Goal: Download file/media

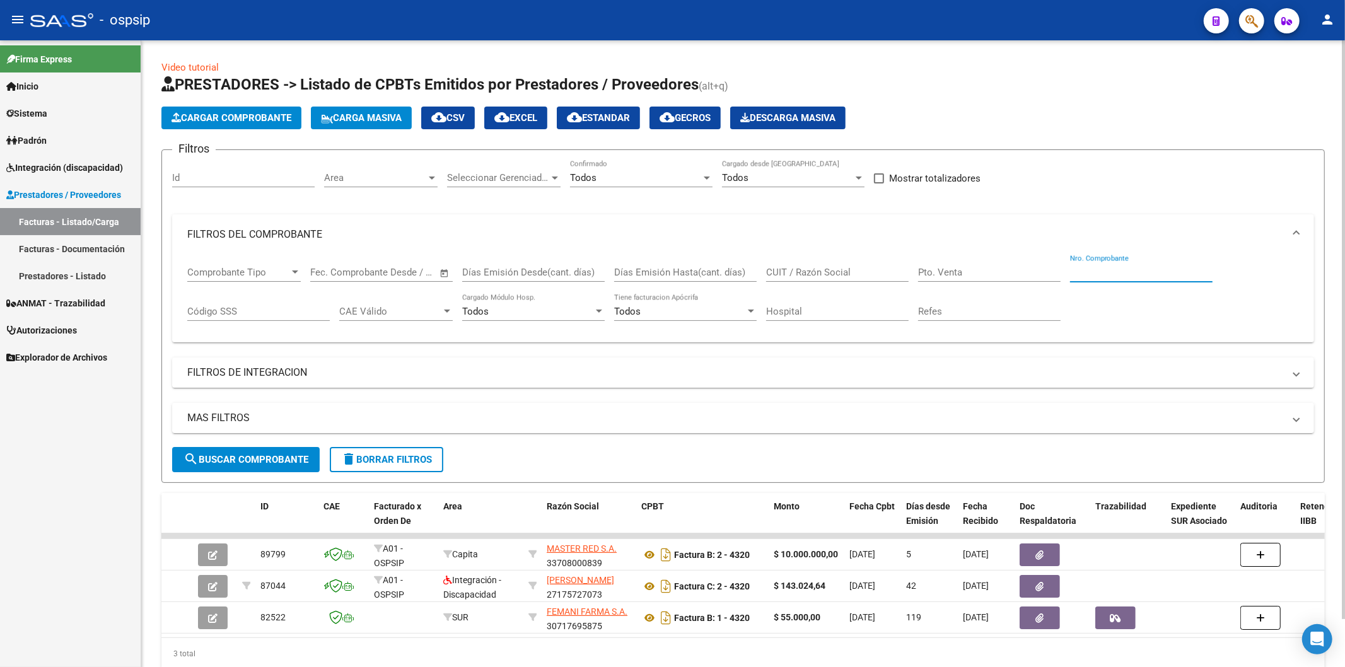
scroll to position [53, 0]
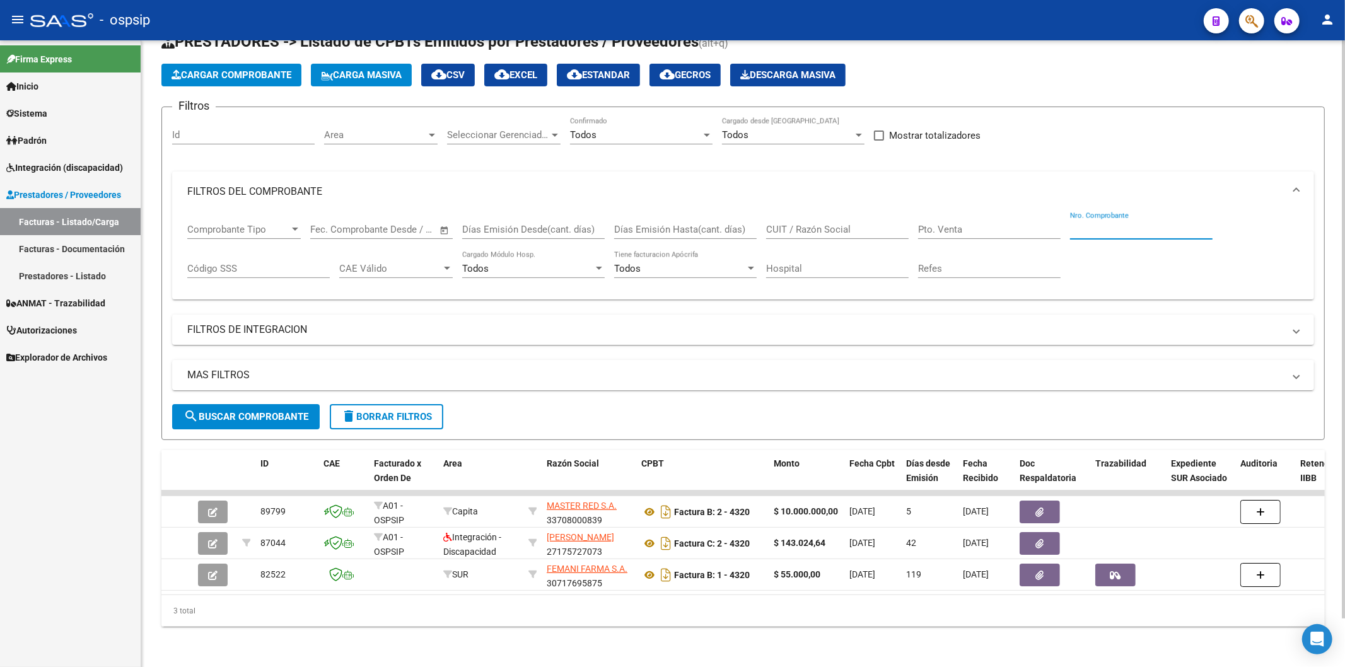
click at [1117, 224] on input "Nro. Comprobante" at bounding box center [1141, 229] width 142 height 11
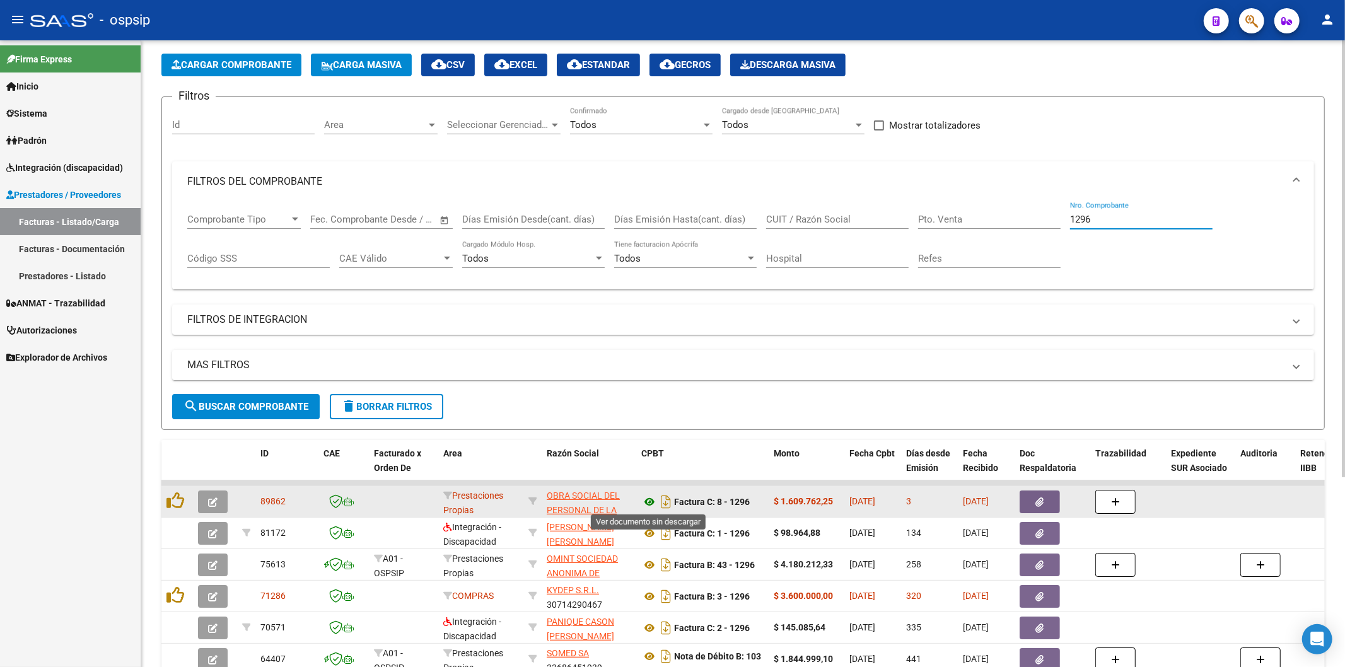
click at [645, 497] on icon at bounding box center [649, 501] width 16 height 15
click at [1040, 497] on icon "button" at bounding box center [1040, 501] width 8 height 9
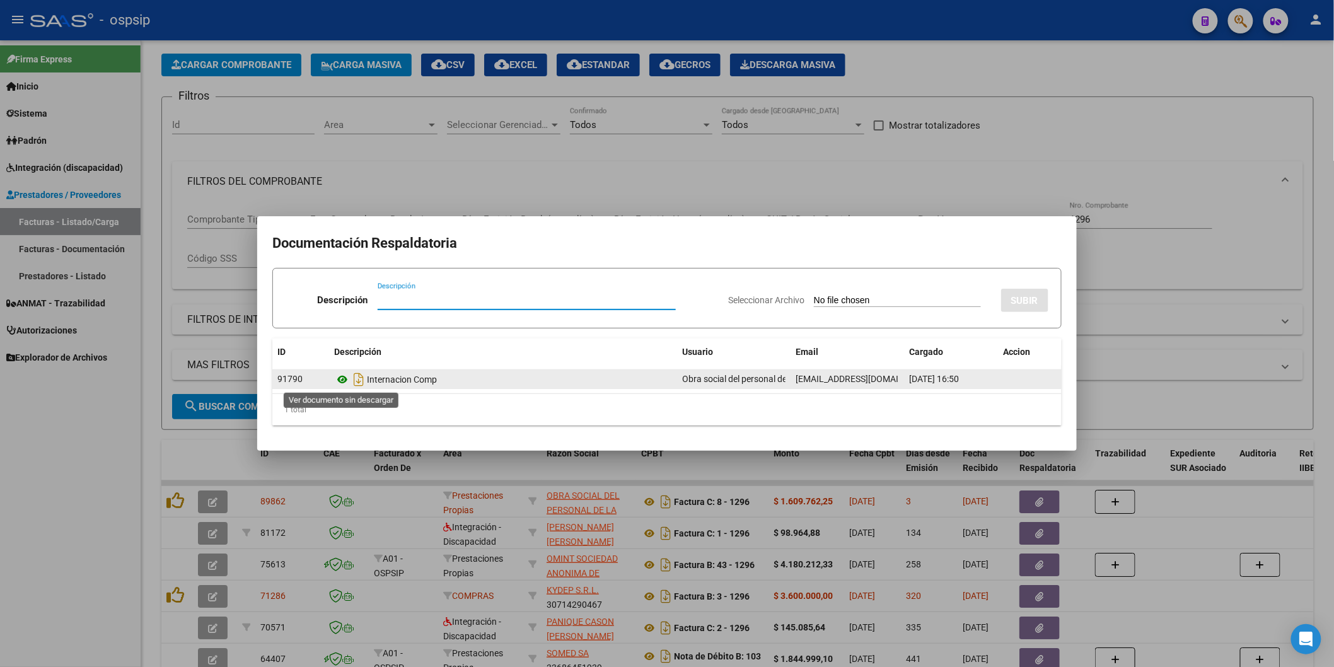
click at [345, 381] on icon at bounding box center [342, 379] width 16 height 15
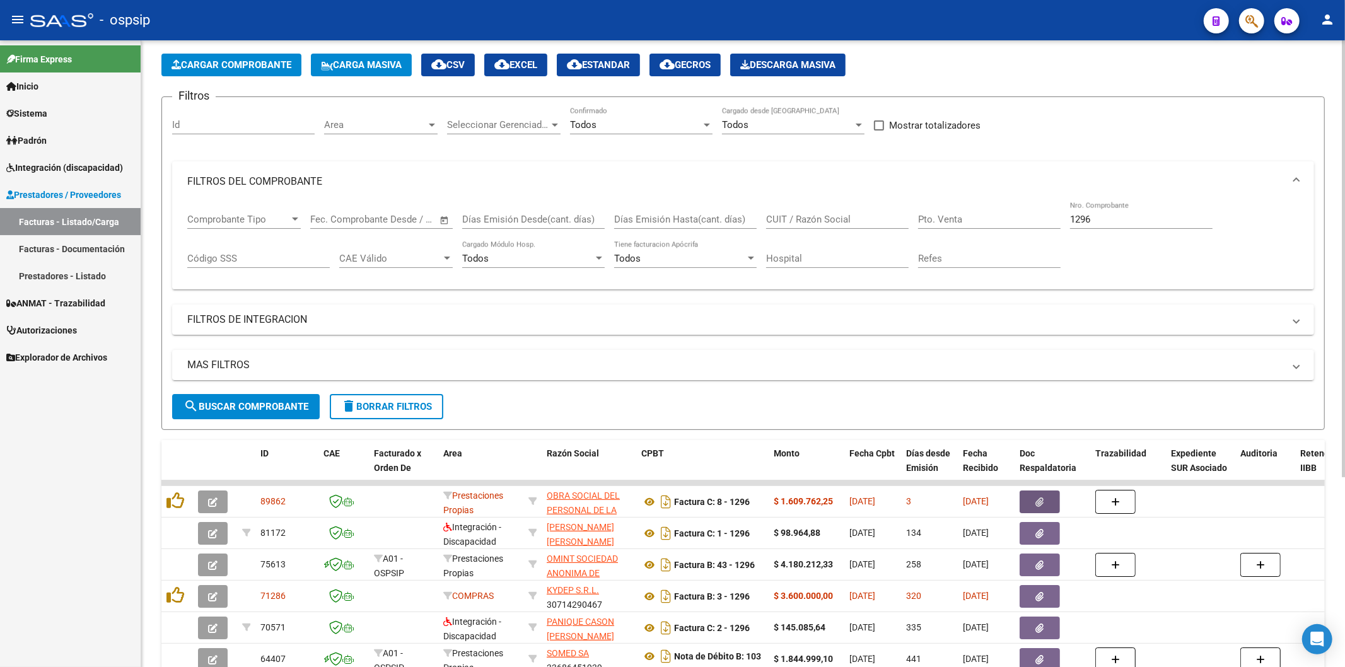
click at [1120, 224] on input "1296" at bounding box center [1141, 219] width 142 height 11
type input "1"
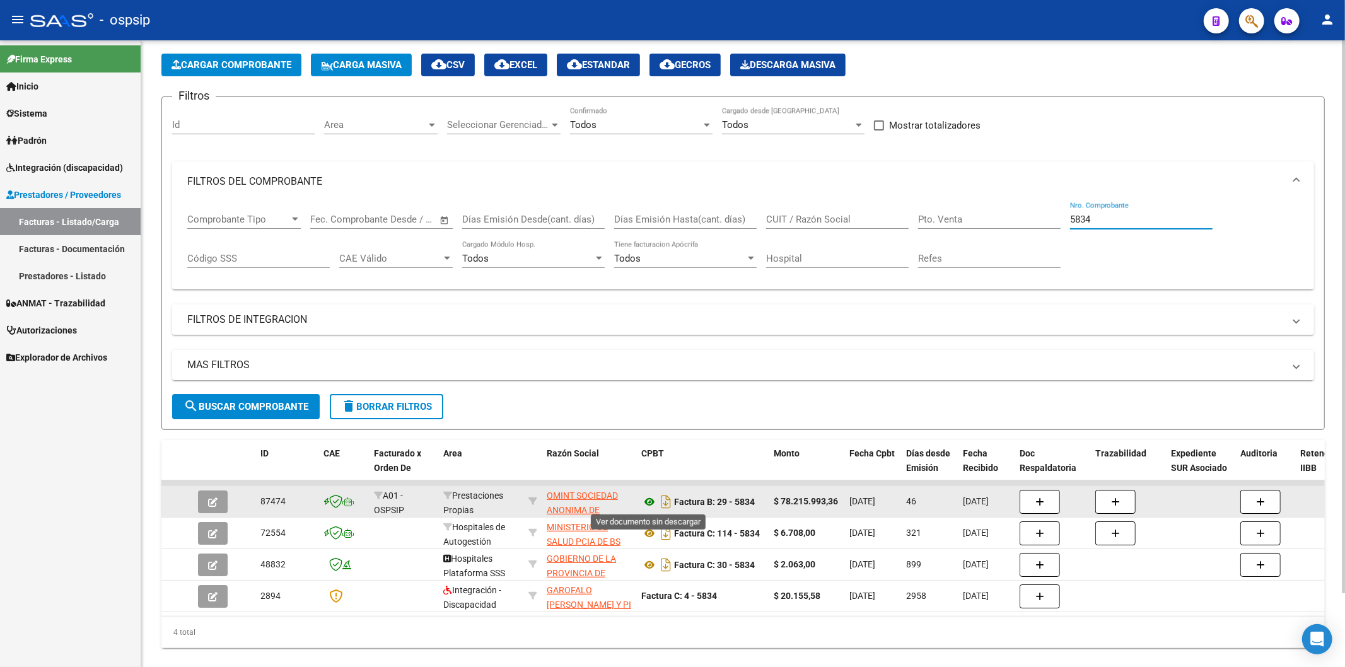
click at [651, 502] on icon at bounding box center [649, 501] width 16 height 15
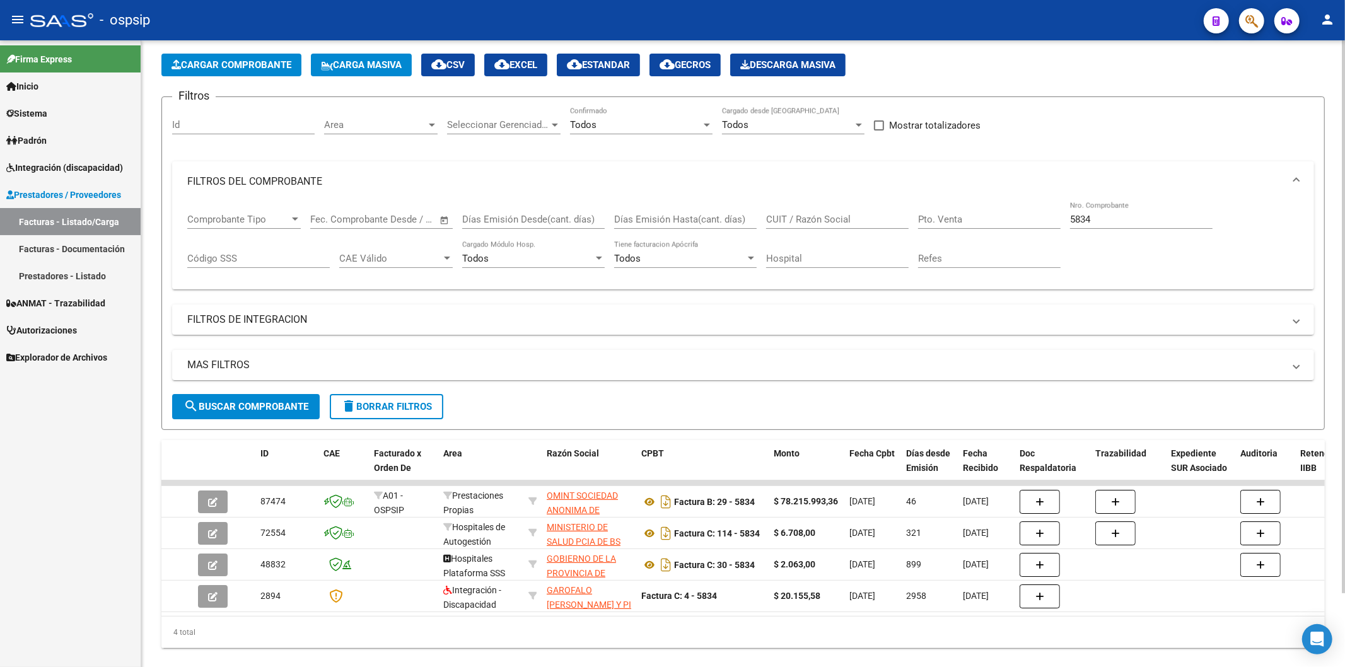
click at [1125, 221] on input "5834" at bounding box center [1141, 219] width 142 height 11
type input "5"
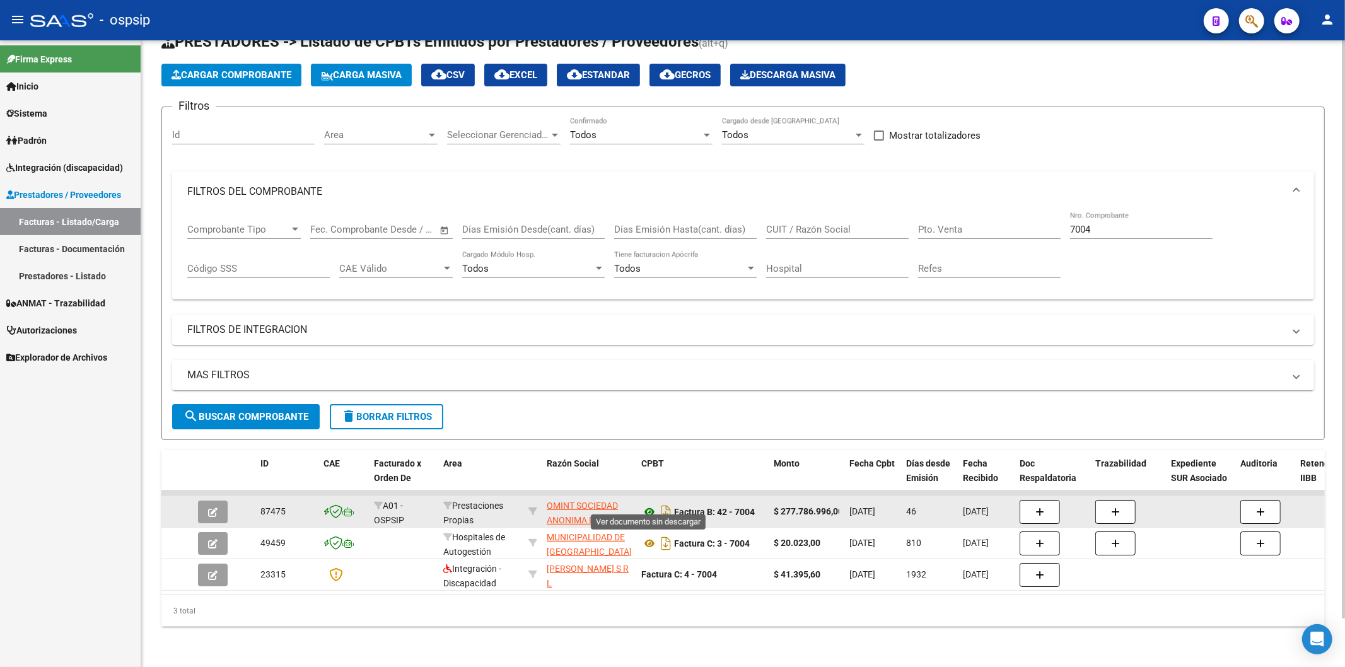
click at [650, 504] on icon at bounding box center [649, 511] width 16 height 15
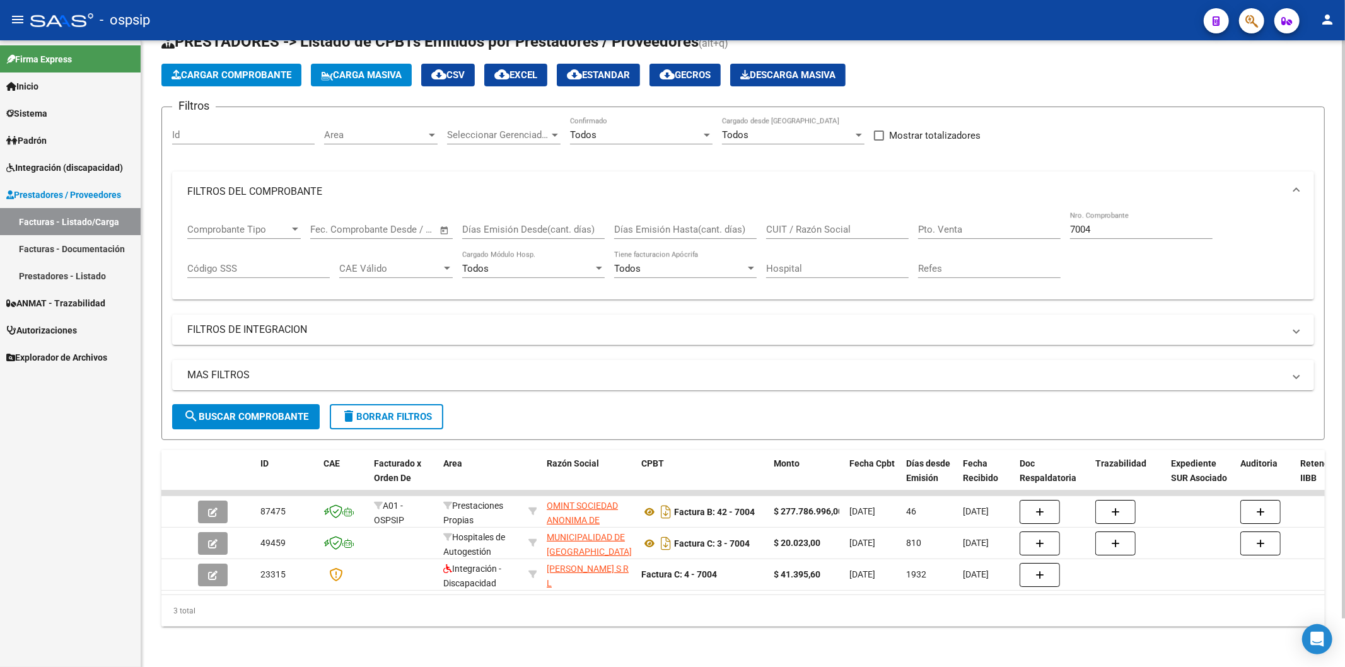
click at [1124, 224] on input "7004" at bounding box center [1141, 229] width 142 height 11
type input "7"
click at [801, 224] on input "CUIT / Razón Social" at bounding box center [837, 229] width 142 height 11
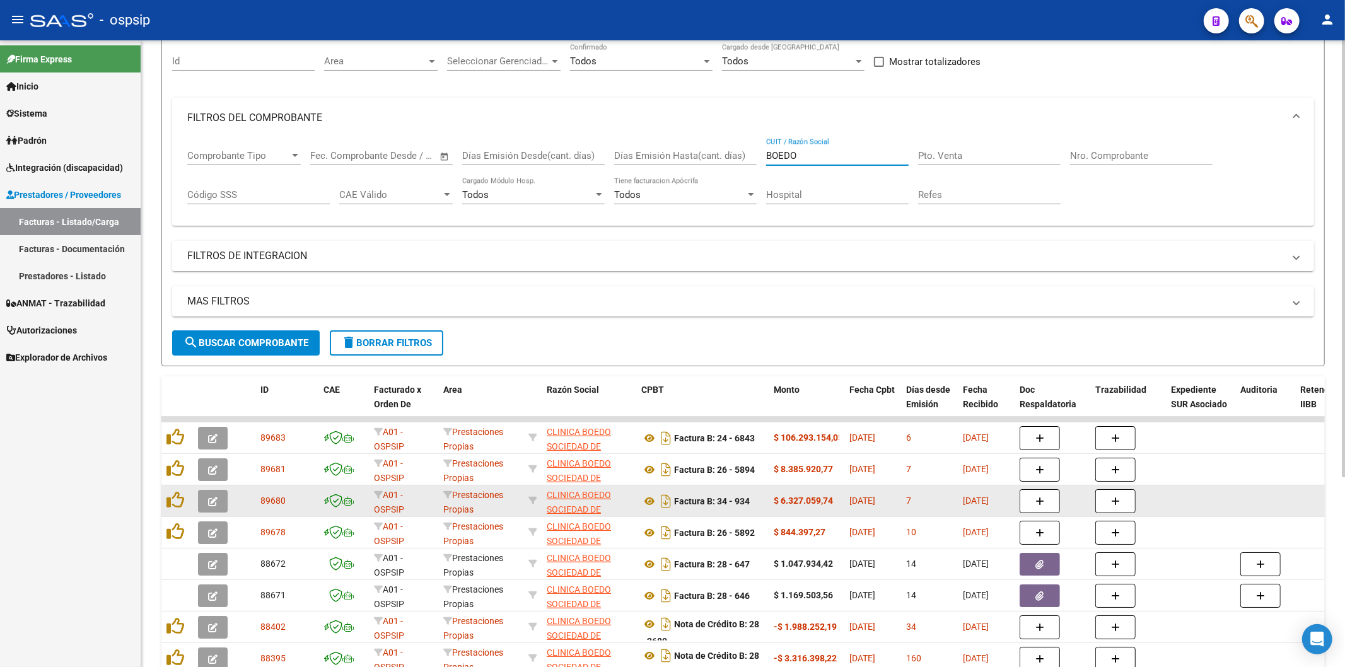
scroll to position [193, 0]
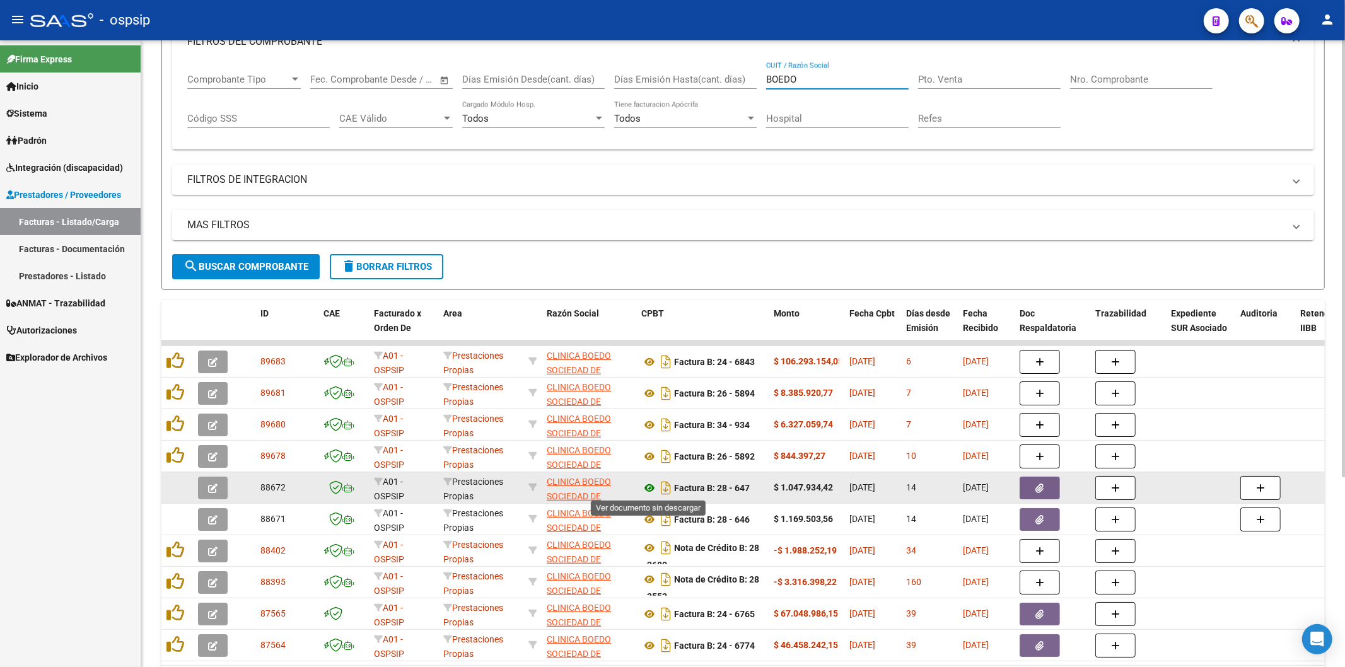
type input "BOEDO"
click at [648, 490] on icon at bounding box center [649, 487] width 16 height 15
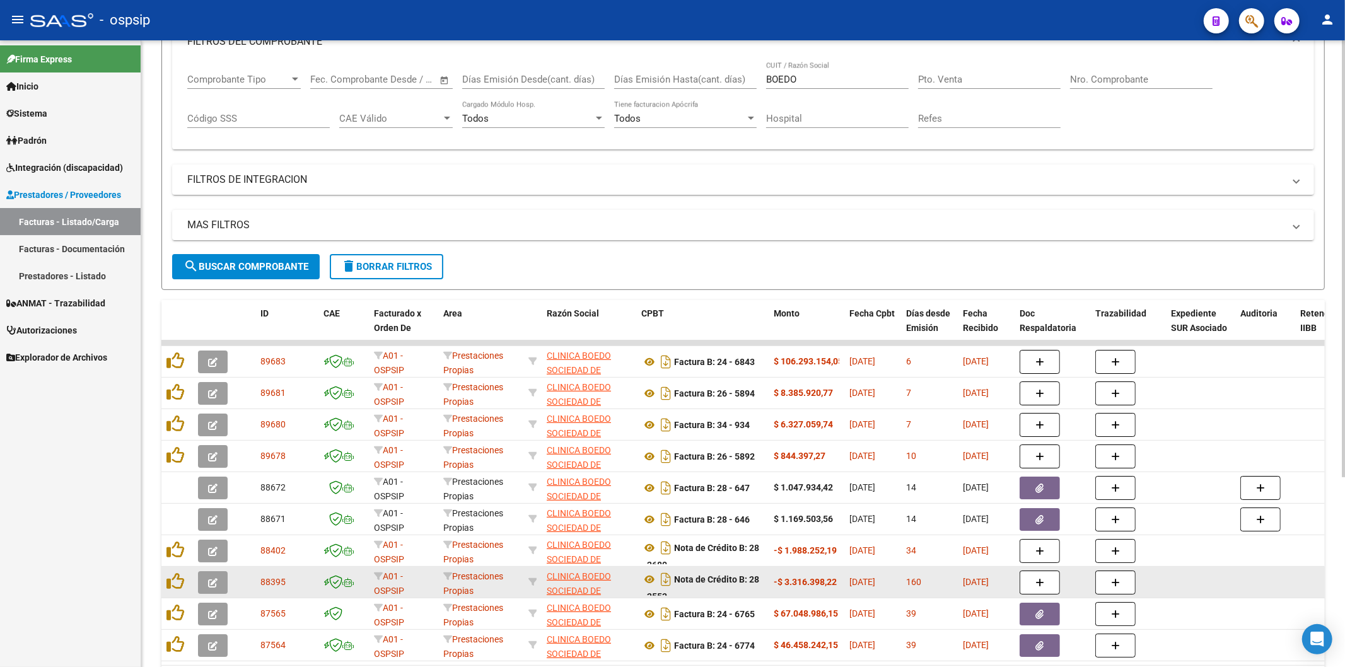
scroll to position [274, 0]
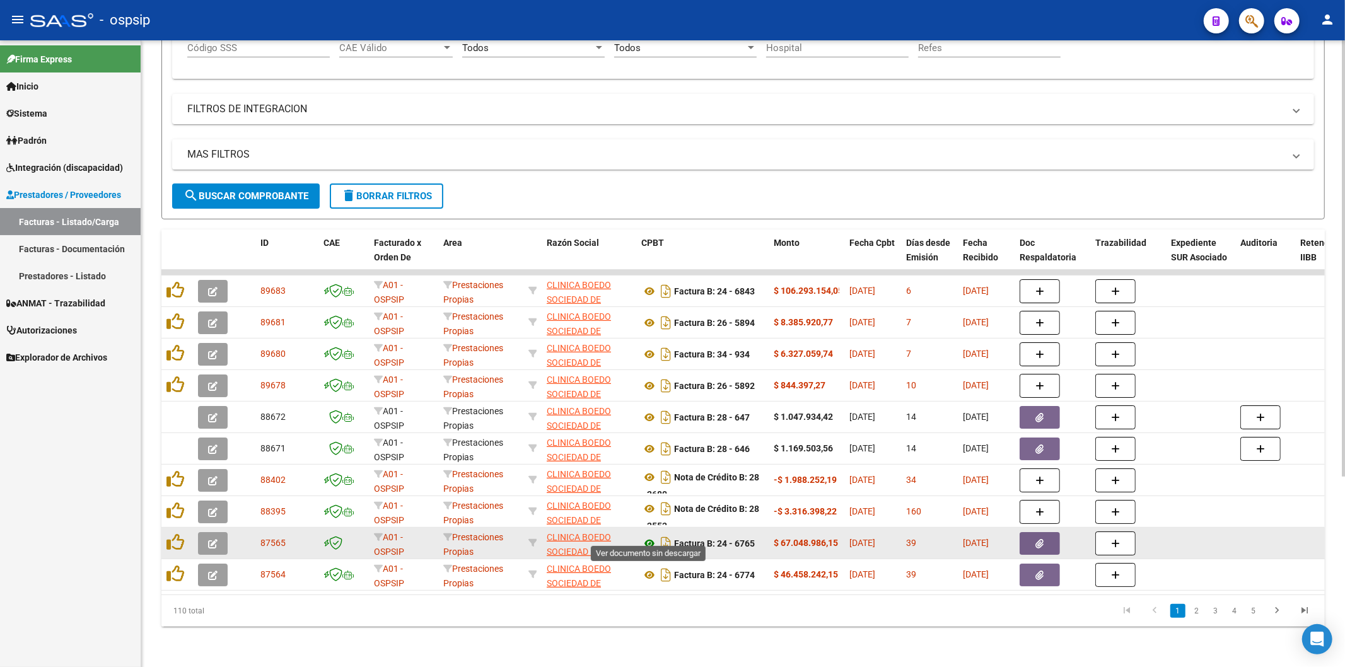
click at [649, 536] on icon at bounding box center [649, 543] width 16 height 15
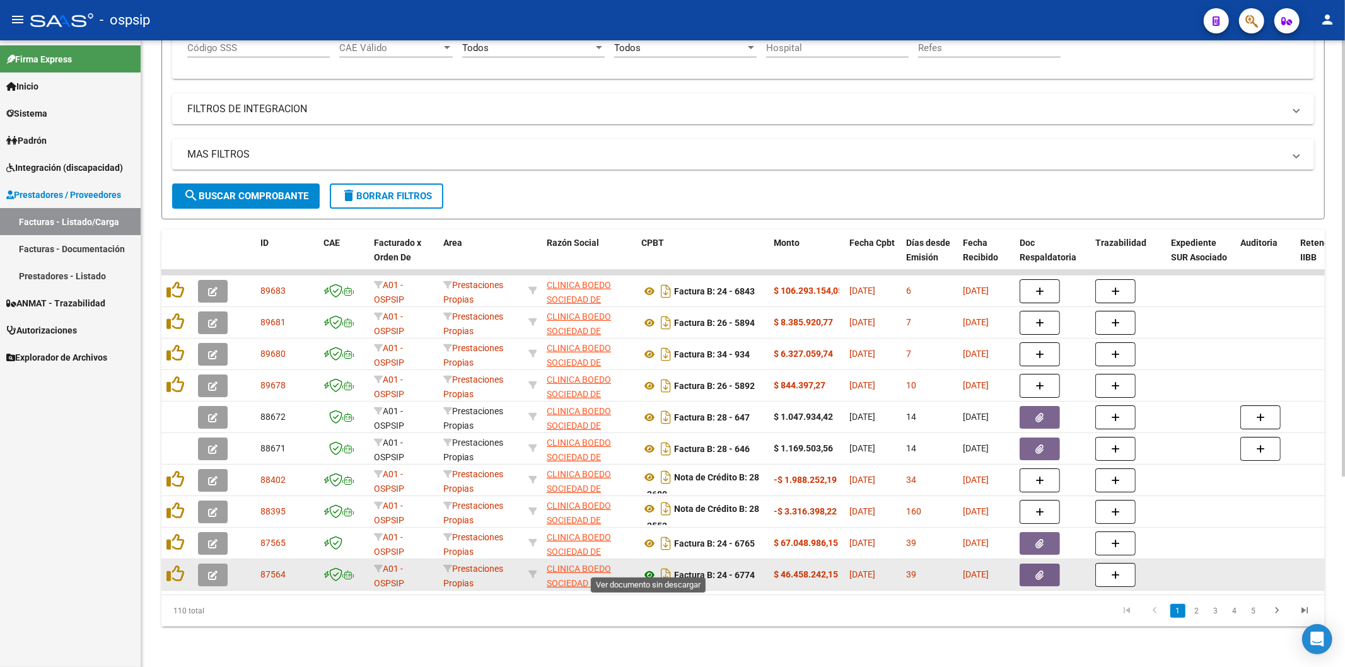
click at [649, 567] on icon at bounding box center [649, 574] width 16 height 15
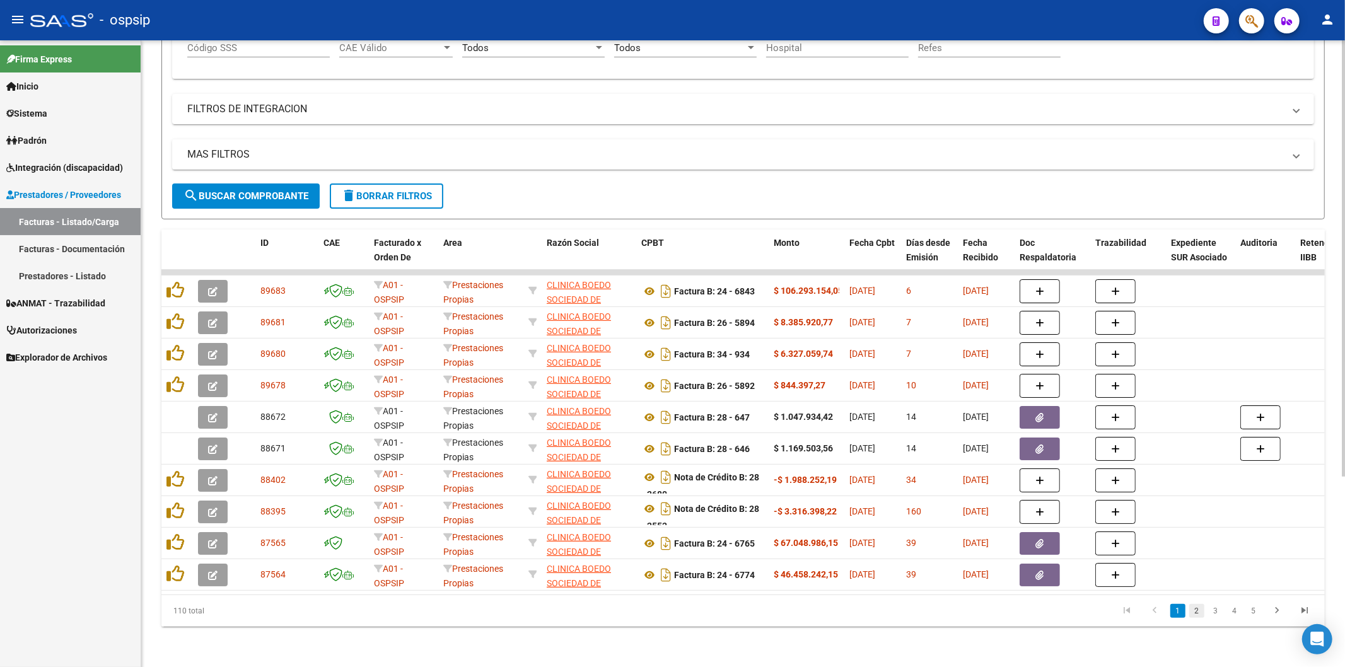
click at [1195, 610] on link "2" at bounding box center [1196, 611] width 15 height 14
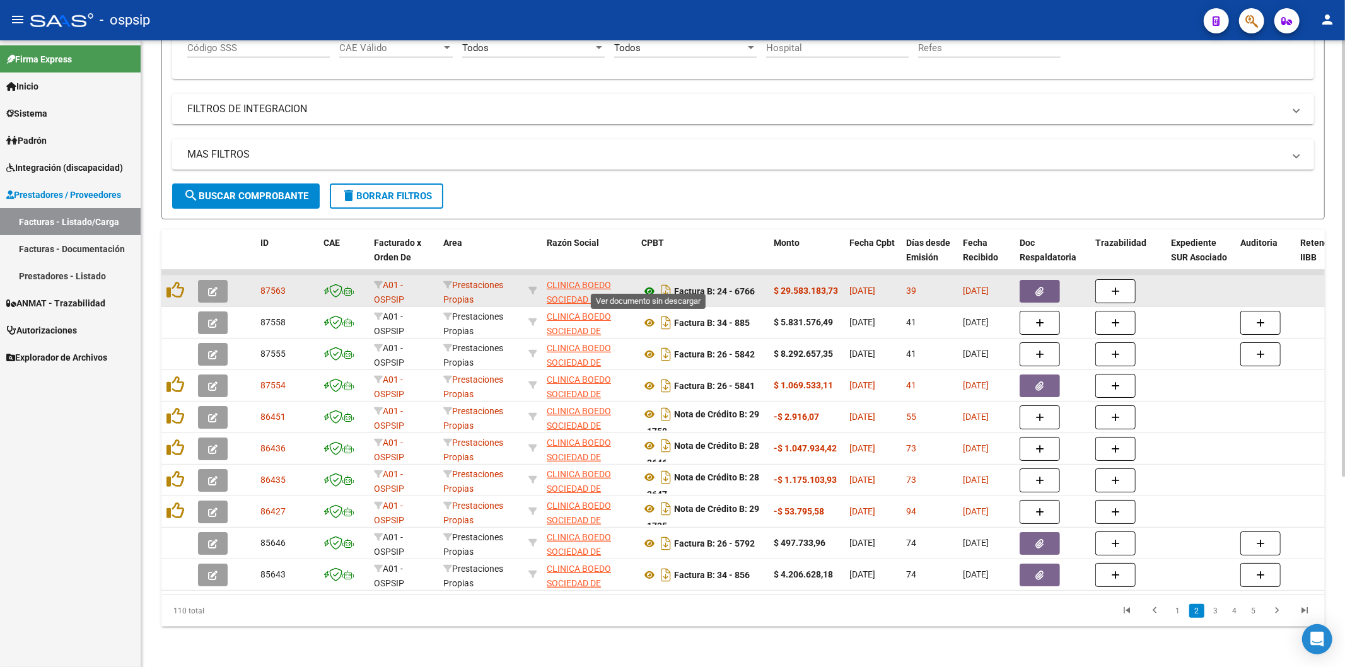
click at [648, 284] on icon at bounding box center [649, 291] width 16 height 15
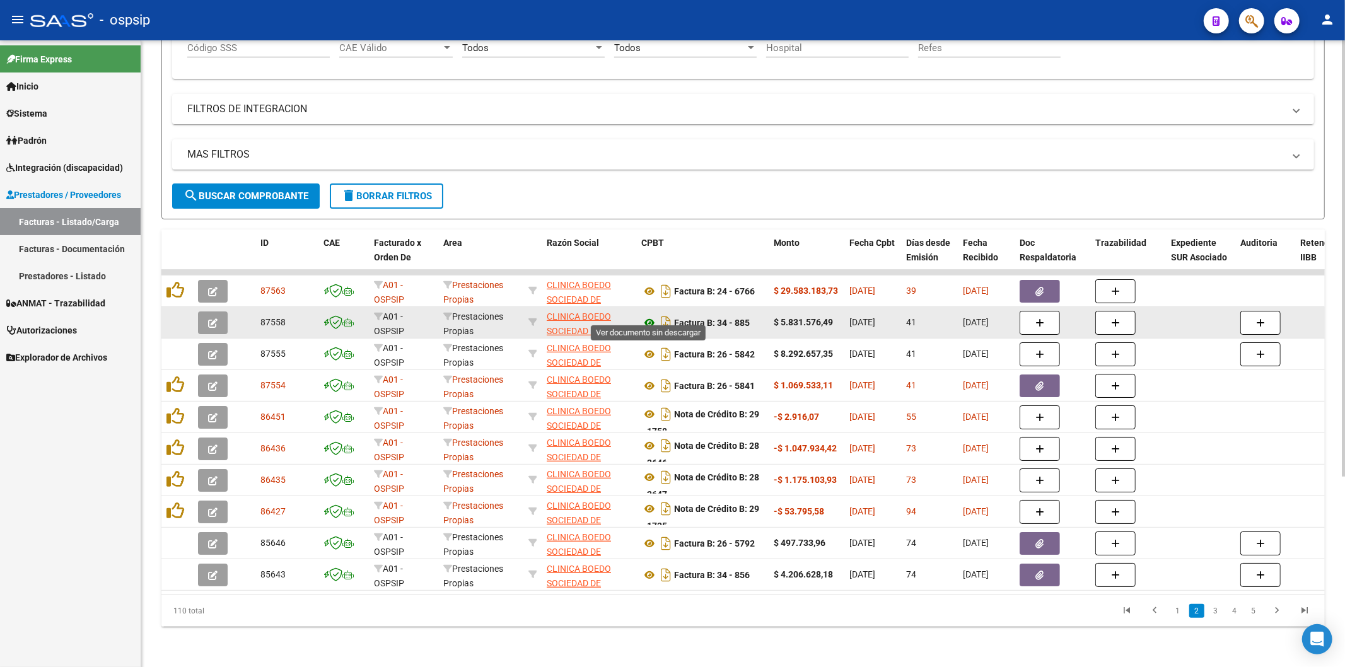
click at [650, 315] on icon at bounding box center [649, 322] width 16 height 15
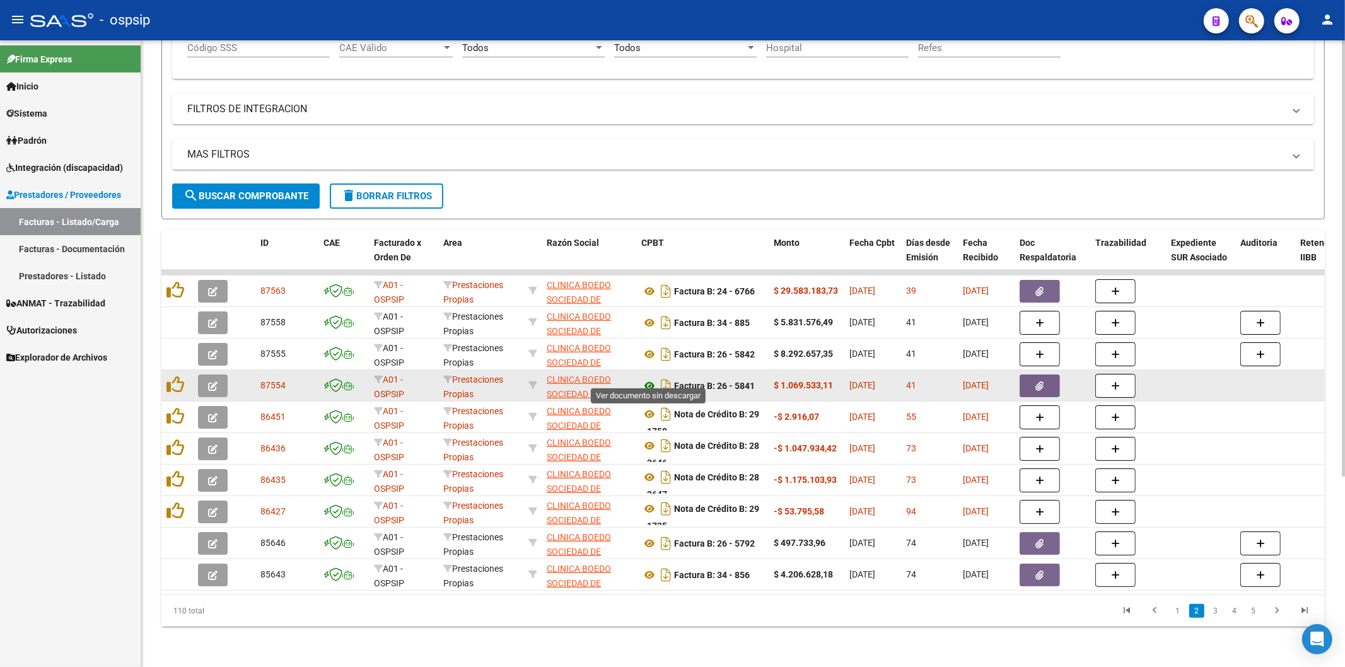
click at [648, 378] on icon at bounding box center [649, 385] width 16 height 15
click at [647, 378] on icon at bounding box center [649, 385] width 16 height 15
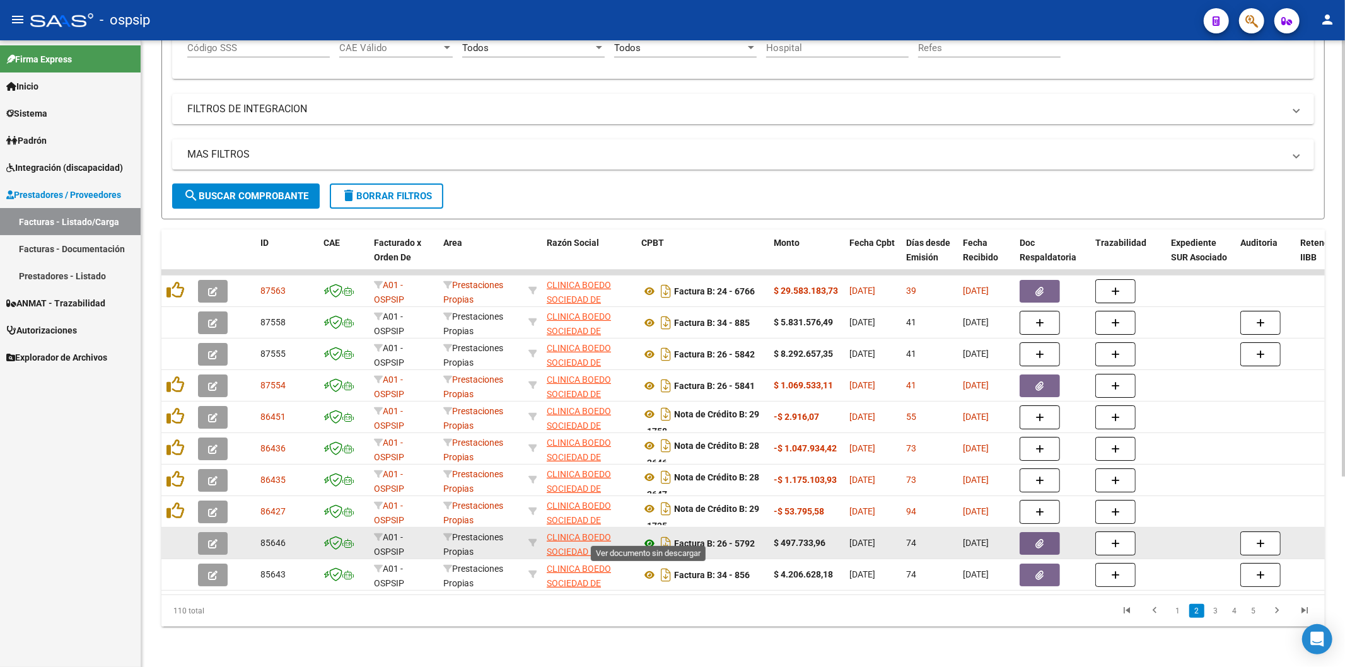
click at [648, 536] on icon at bounding box center [649, 543] width 16 height 15
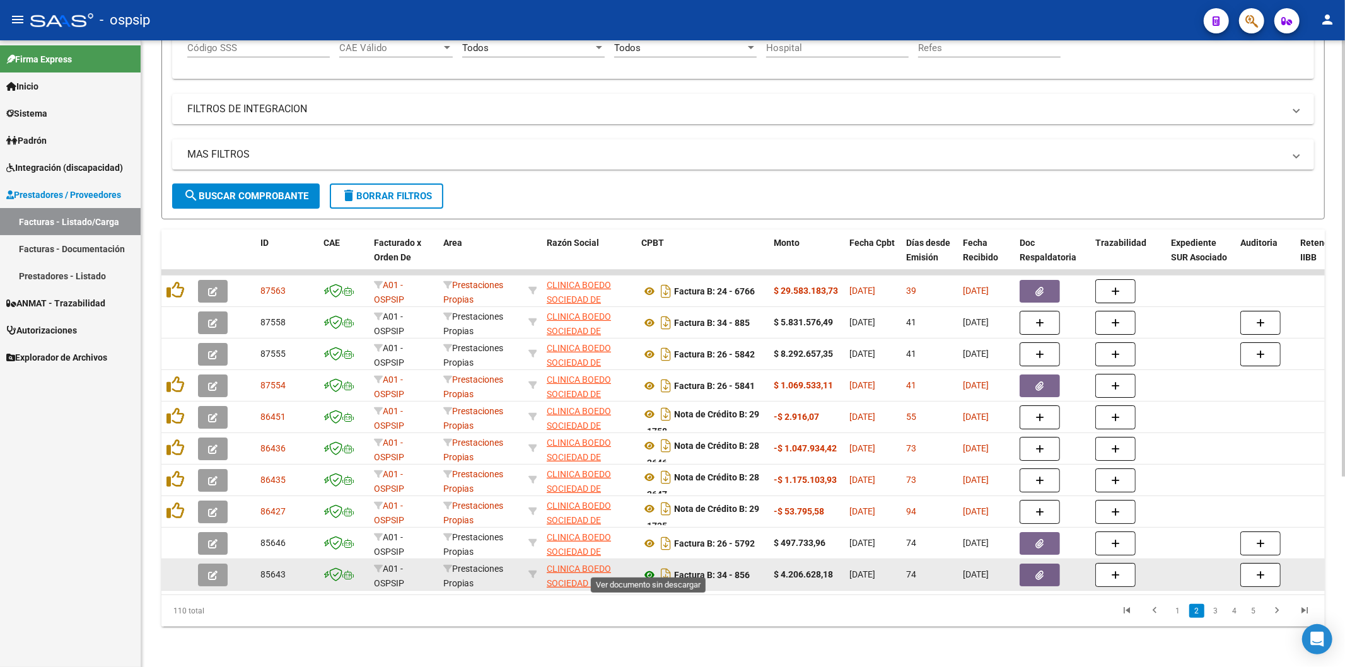
click at [649, 567] on icon at bounding box center [649, 574] width 16 height 15
click at [1048, 566] on button "button" at bounding box center [1039, 575] width 40 height 23
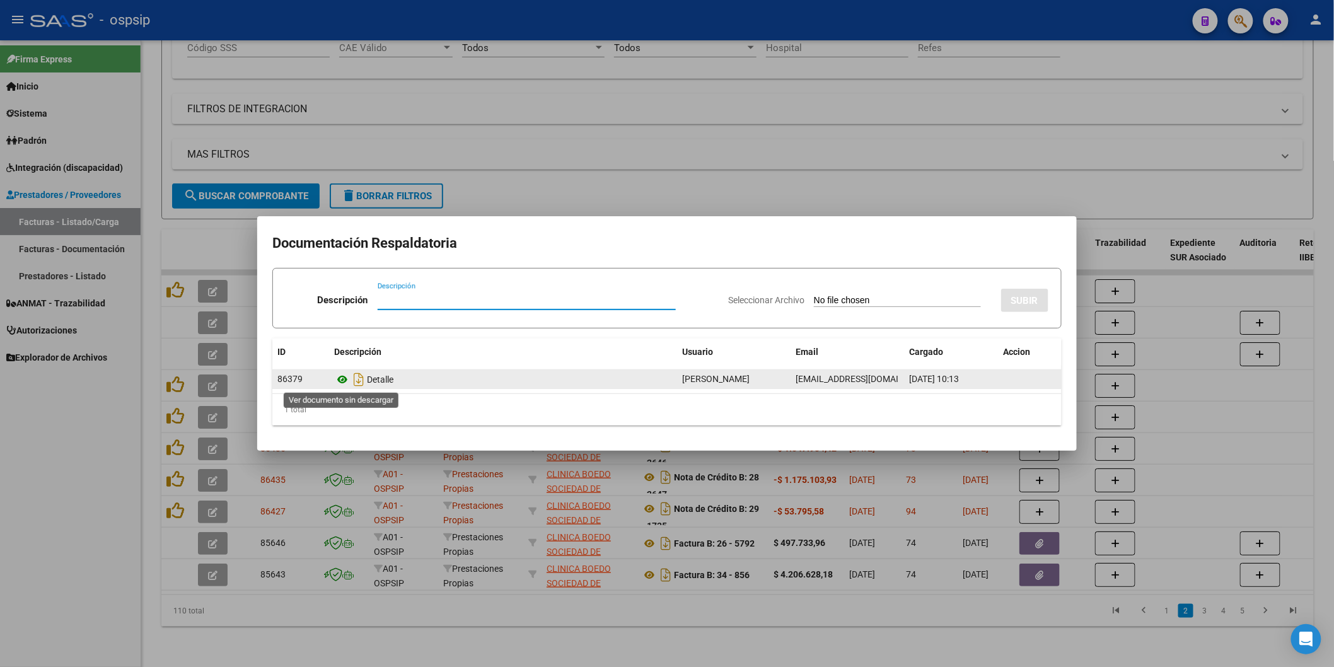
click at [343, 377] on icon at bounding box center [342, 379] width 16 height 15
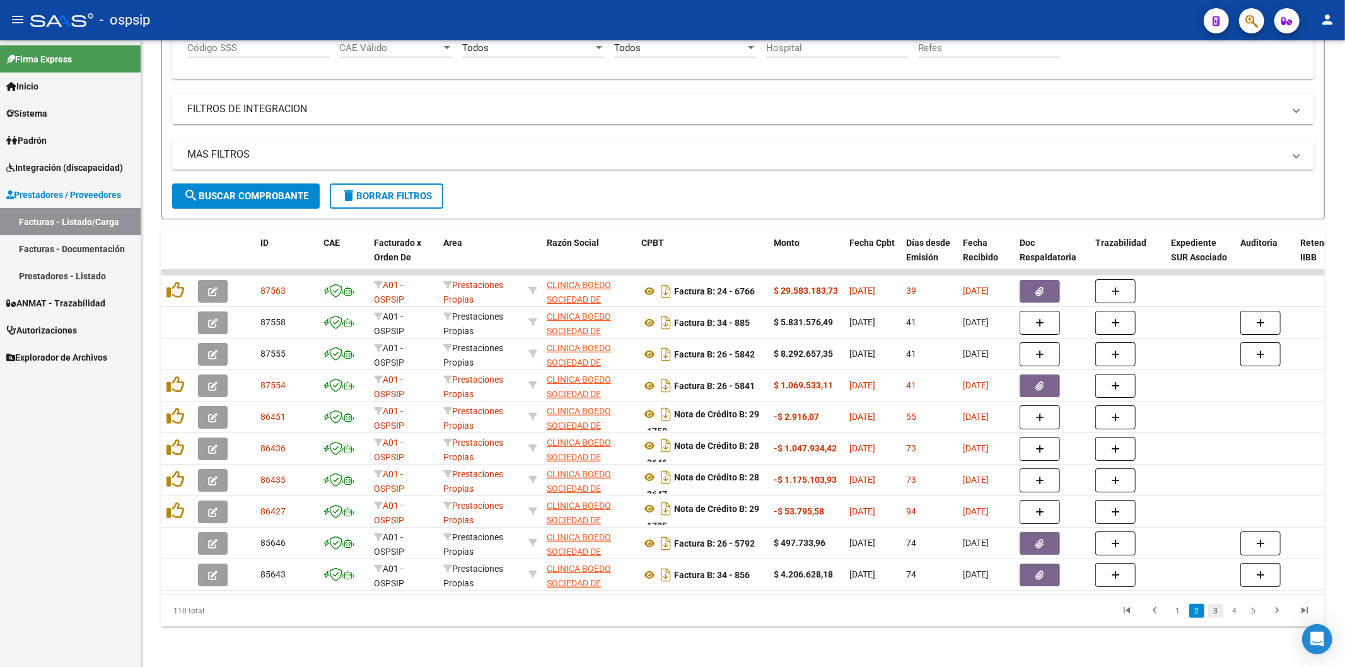
click at [1219, 608] on link "3" at bounding box center [1215, 611] width 15 height 14
